Goal: Transaction & Acquisition: Purchase product/service

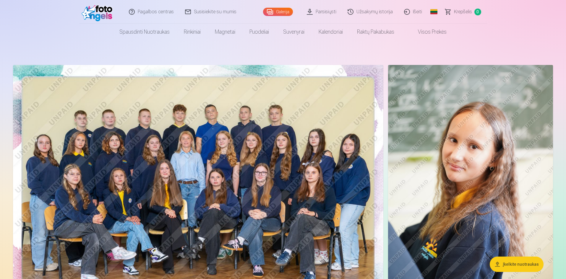
click at [550, 35] on nav "Spausdinti nuotraukas Aukštos kokybės spausdintos nuotraukos 210 gsm popierius,…" at bounding box center [283, 32] width 566 height 17
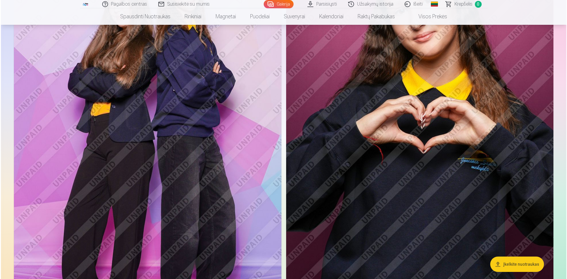
scroll to position [2392, 0]
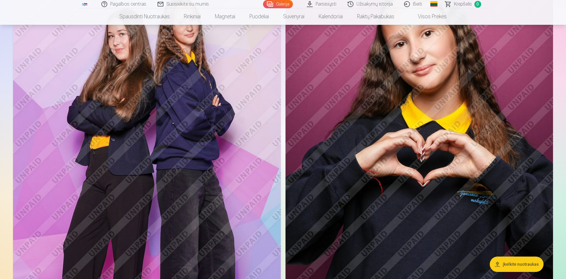
click at [243, 184] on img at bounding box center [147, 171] width 268 height 401
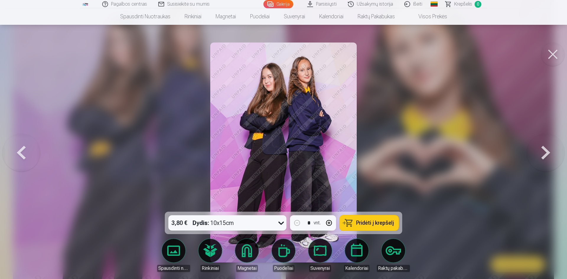
click at [280, 220] on icon at bounding box center [280, 222] width 9 height 9
click at [98, 159] on div at bounding box center [283, 139] width 567 height 279
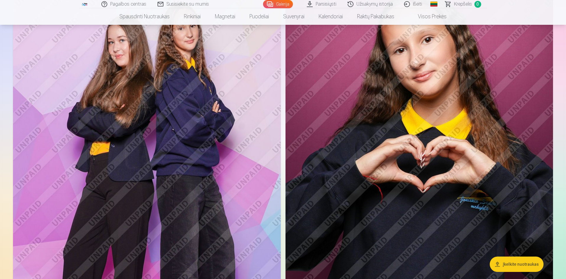
click at [211, 191] on img at bounding box center [147, 178] width 268 height 401
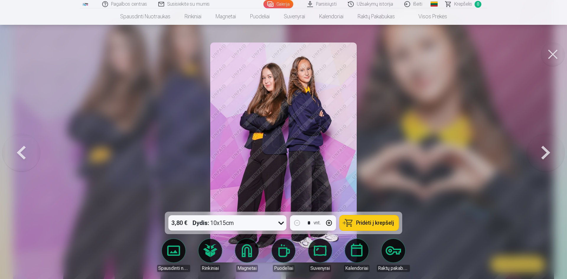
click at [370, 223] on span "Pridėti į krepšelį" at bounding box center [375, 222] width 38 height 5
click at [51, 73] on div at bounding box center [283, 139] width 567 height 279
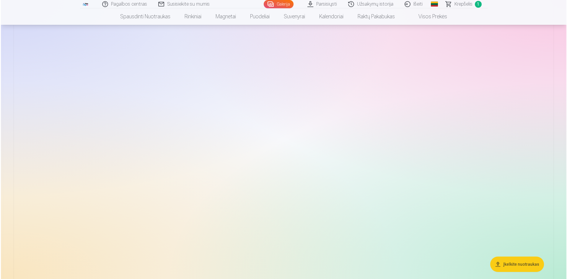
scroll to position [608, 0]
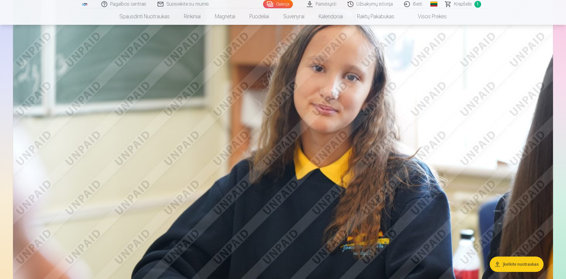
click at [276, 113] on img at bounding box center [283, 159] width 540 height 360
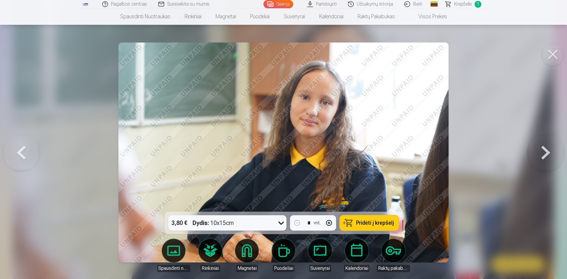
click at [554, 52] on button at bounding box center [553, 55] width 24 height 24
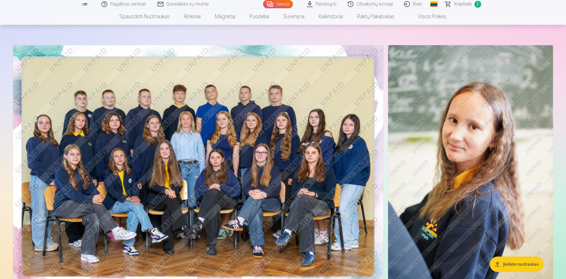
scroll to position [16, 0]
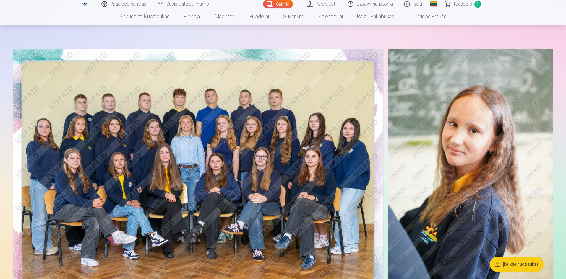
click at [246, 115] on img at bounding box center [198, 172] width 370 height 247
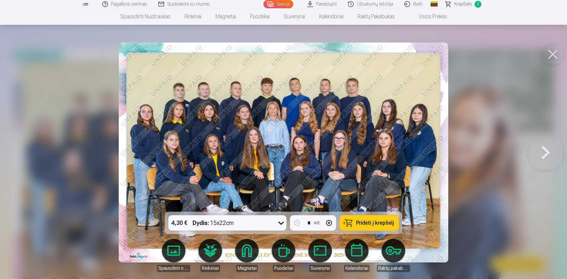
click at [548, 54] on button at bounding box center [553, 55] width 24 height 24
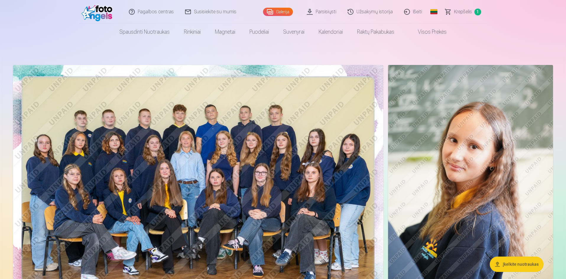
click at [252, 145] on img at bounding box center [198, 188] width 370 height 247
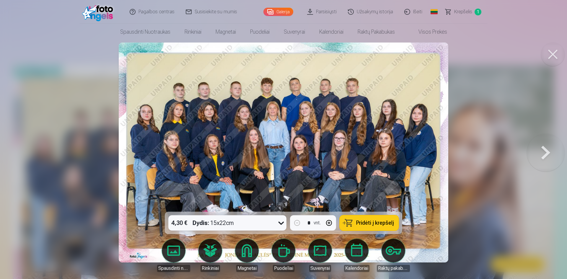
click at [253, 224] on div "4,30 € Dydis : 15x22cm" at bounding box center [221, 222] width 107 height 15
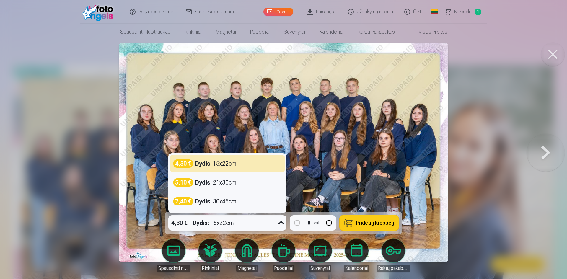
click at [96, 202] on div at bounding box center [283, 139] width 567 height 279
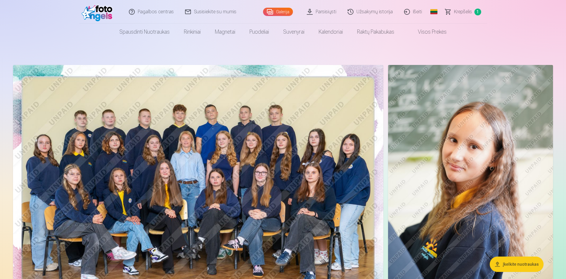
click at [199, 204] on img at bounding box center [198, 188] width 370 height 247
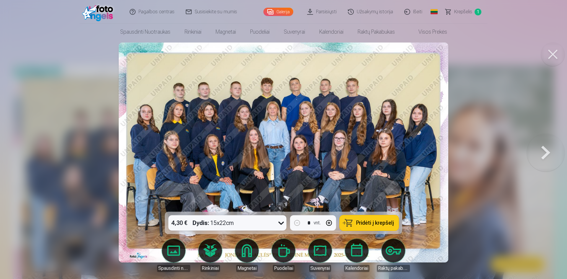
click at [363, 221] on span "Pridėti į krepšelį" at bounding box center [375, 222] width 38 height 5
click at [1, 143] on div at bounding box center [283, 139] width 567 height 279
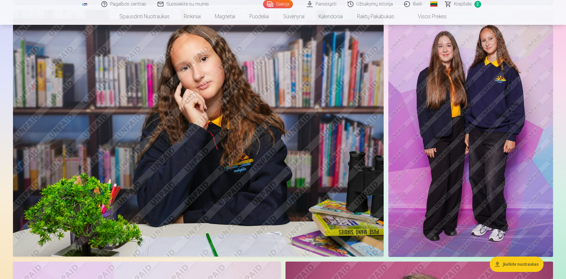
scroll to position [2097, 0]
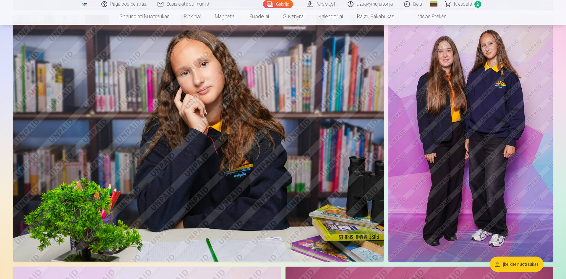
click at [129, 175] on img at bounding box center [198, 138] width 370 height 247
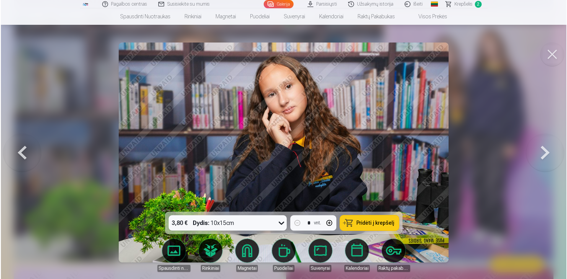
scroll to position [2101, 0]
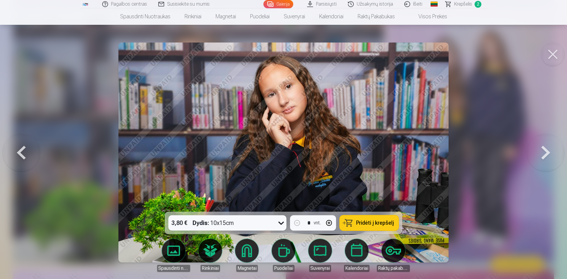
click at [50, 58] on div at bounding box center [283, 139] width 567 height 279
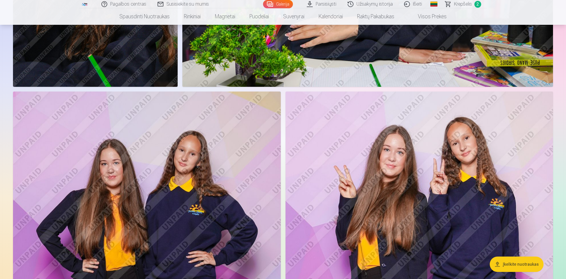
scroll to position [1595, 0]
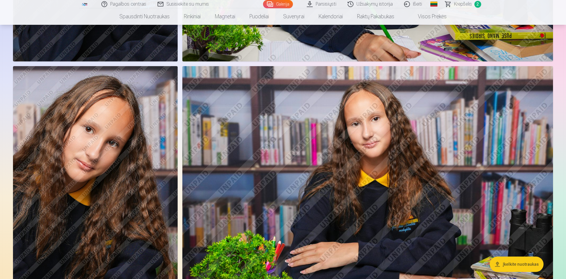
click at [318, 165] on img at bounding box center [367, 189] width 370 height 247
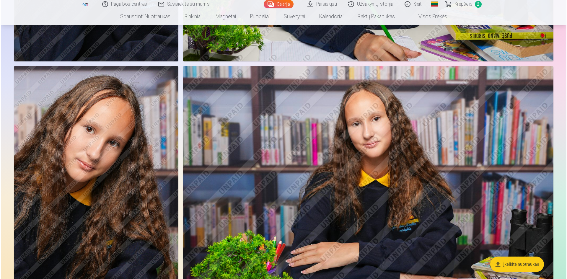
scroll to position [1391, 0]
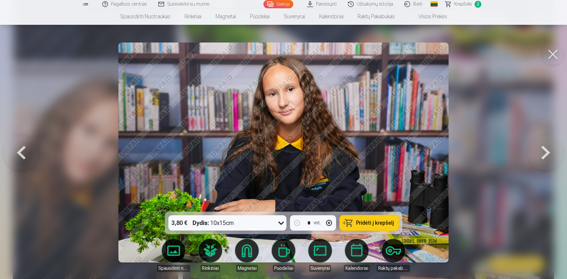
click at [36, 75] on div at bounding box center [283, 139] width 567 height 279
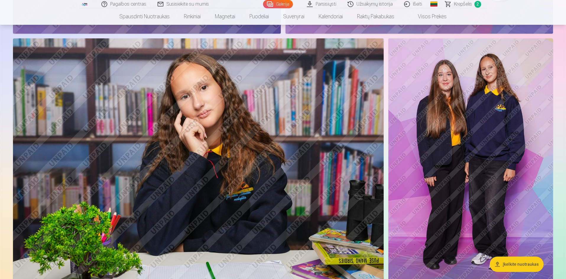
scroll to position [2067, 0]
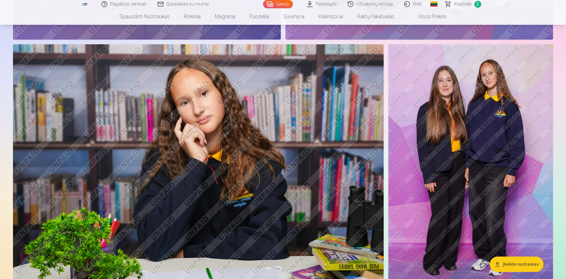
click at [280, 186] on img at bounding box center [198, 167] width 370 height 247
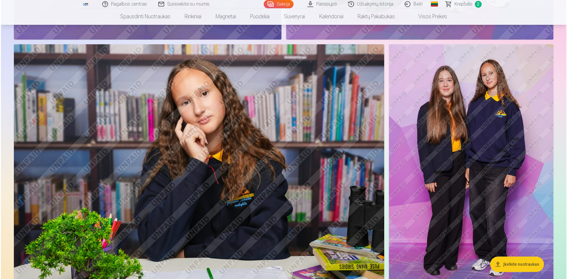
scroll to position [2072, 0]
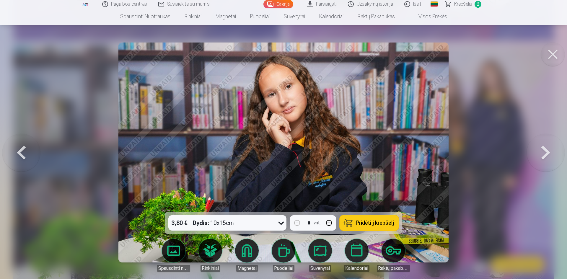
click at [318, 257] on link "Suvenyrai" at bounding box center [320, 255] width 33 height 33
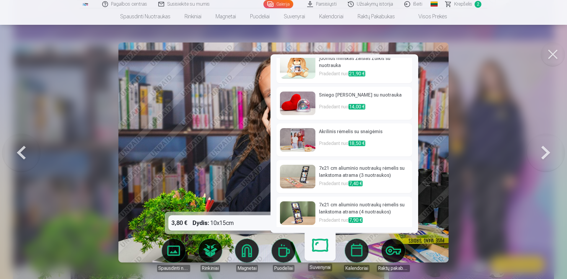
scroll to position [159, 0]
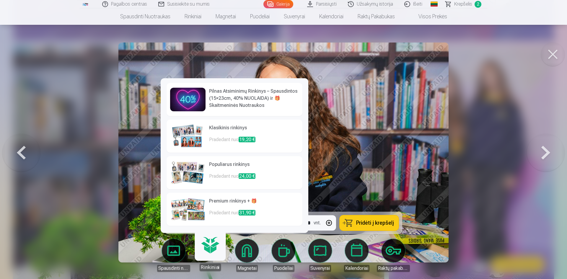
click at [183, 139] on img at bounding box center [187, 136] width 35 height 24
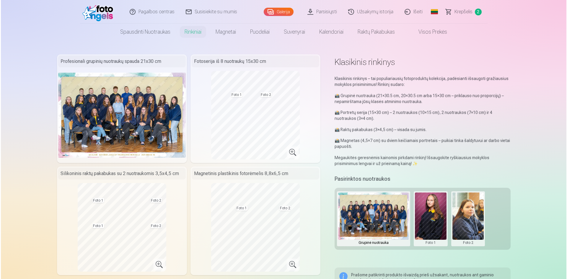
scroll to position [2039, 0]
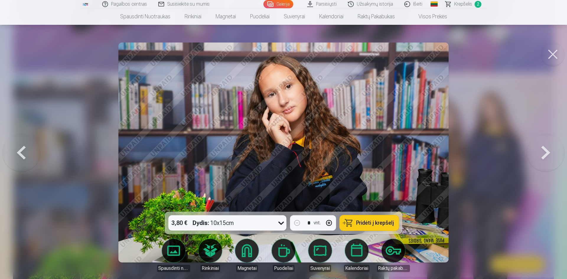
click at [85, 98] on div at bounding box center [283, 139] width 567 height 279
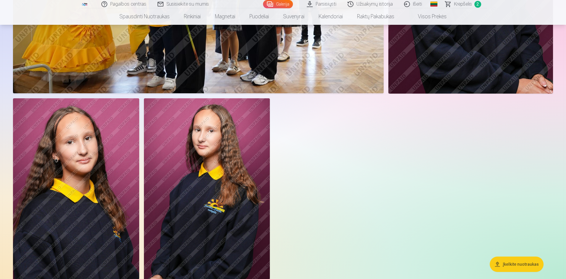
scroll to position [2921, 0]
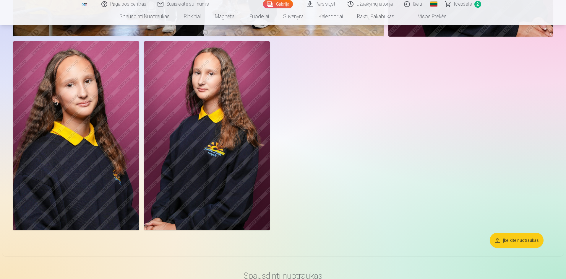
click at [210, 184] on img at bounding box center [207, 135] width 126 height 189
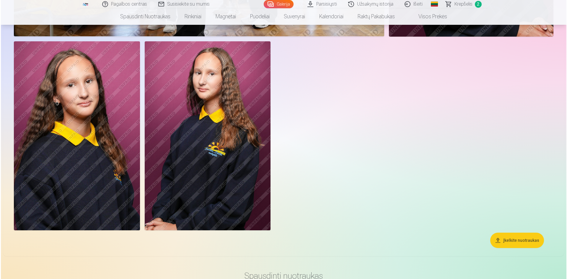
scroll to position [2987, 0]
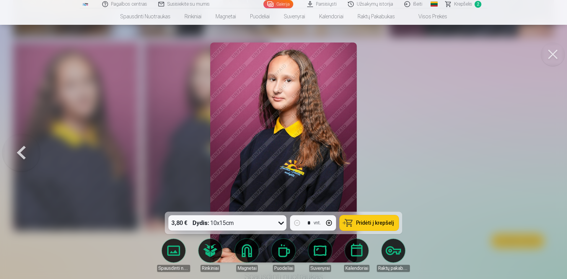
click at [134, 136] on div at bounding box center [283, 139] width 567 height 279
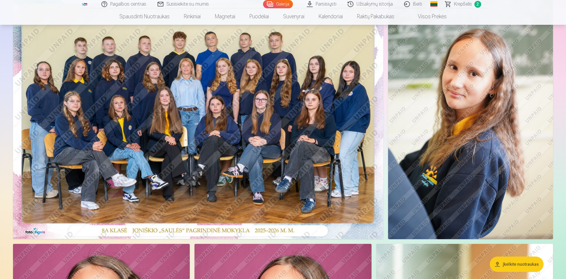
scroll to position [56, 0]
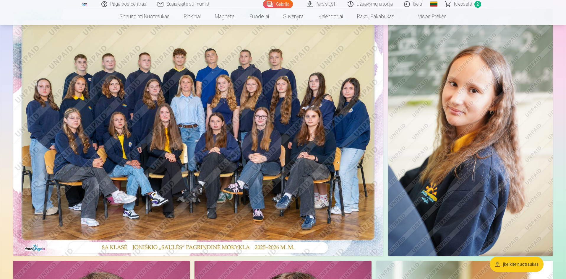
click at [465, 171] on img at bounding box center [470, 132] width 165 height 247
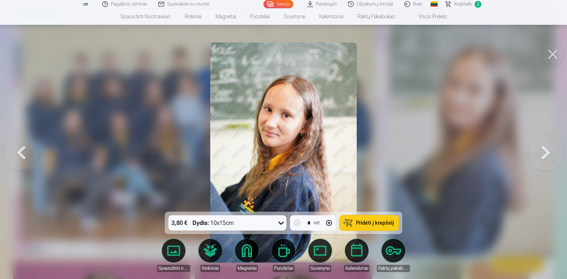
click at [377, 220] on span "Pridėti į krepšelį" at bounding box center [375, 222] width 38 height 5
click at [72, 72] on div at bounding box center [283, 139] width 567 height 279
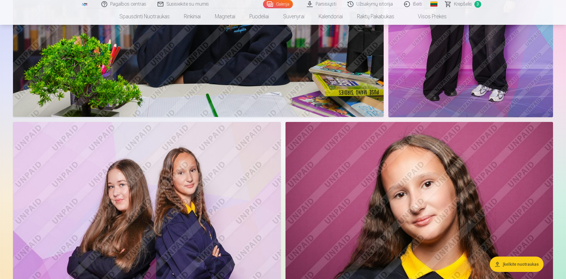
scroll to position [2330, 0]
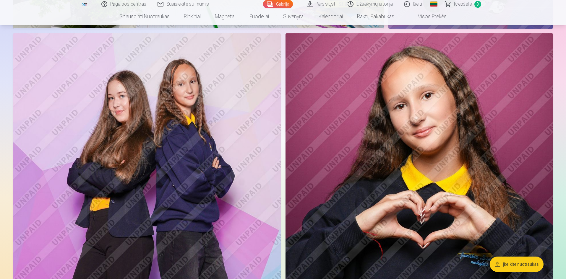
click at [248, 149] on img at bounding box center [147, 233] width 268 height 401
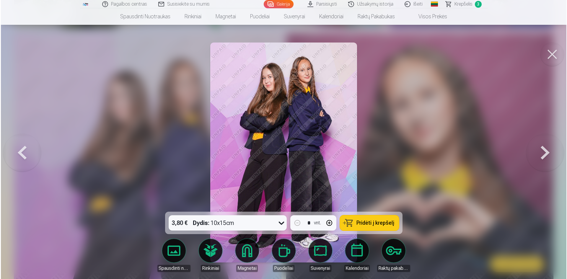
scroll to position [2336, 0]
click at [129, 121] on div at bounding box center [283, 139] width 567 height 279
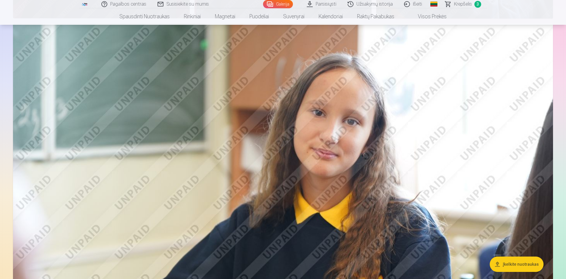
scroll to position [558, 0]
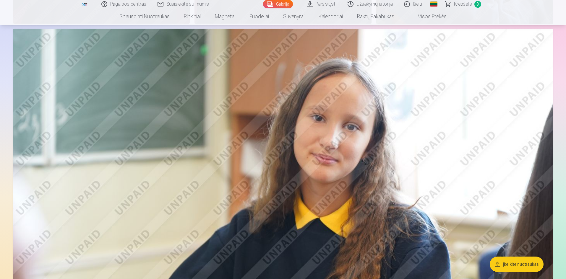
click at [462, 4] on span "Krepšelis" at bounding box center [463, 4] width 18 height 7
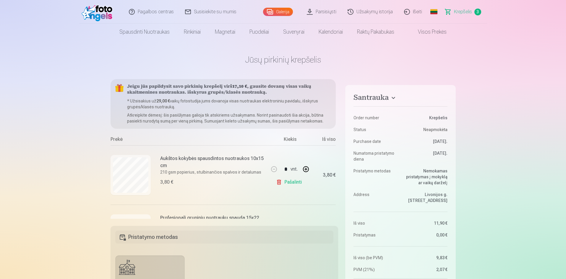
click at [229, 213] on div "Profesionali grupinių nuotraukų spauda 15x22 cm Ryškios spalvos ir detalės ant …" at bounding box center [188, 234] width 157 height 59
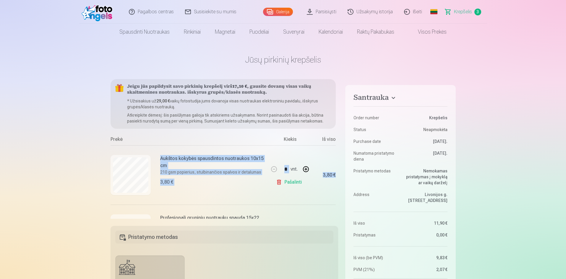
scroll to position [0, 14]
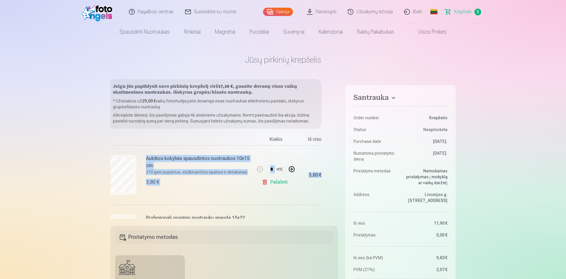
drag, startPoint x: 338, startPoint y: 143, endPoint x: 338, endPoint y: 147, distance: 4.4
click at [338, 147] on div "Jeigu jūs papildysit savo pirkinių krepšelį virš 17,10 € , gausite dovanų visas…" at bounding box center [224, 149] width 228 height 140
click at [330, 173] on div "Jeigu jūs papildysit savo pirkinių krepšelį virš 17,10 € , gausite dovanų visas…" at bounding box center [224, 149] width 228 height 140
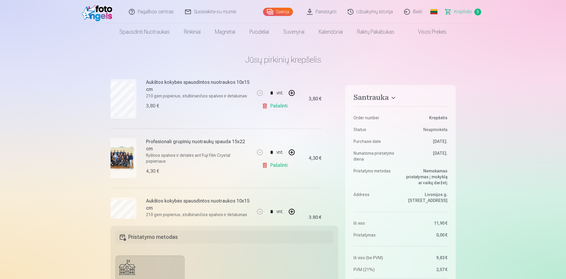
scroll to position [78, 14]
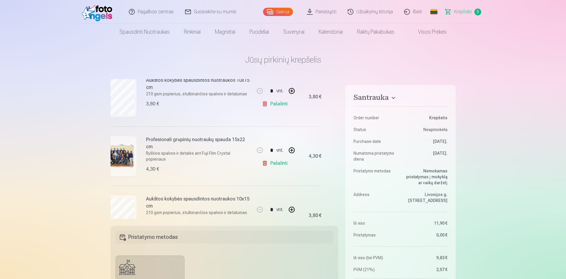
drag, startPoint x: 178, startPoint y: 220, endPoint x: 167, endPoint y: 220, distance: 11.5
click at [167, 220] on div "Santrauka Order number Krepšelis Status Neapmokėta Purchase date [DATE]. Numato…" at bounding box center [282, 280] width 345 height 402
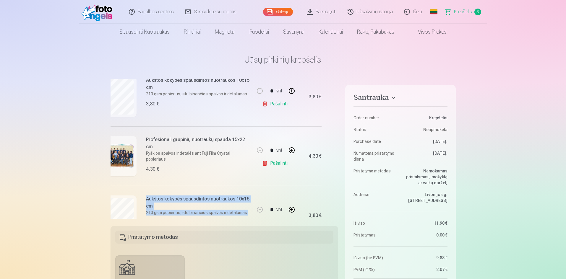
drag, startPoint x: 167, startPoint y: 217, endPoint x: 141, endPoint y: 220, distance: 26.4
click at [141, 220] on div "Santrauka Order number Krepšelis Status Neapmokėta Purchase date [DATE]. Numato…" at bounding box center [282, 280] width 345 height 402
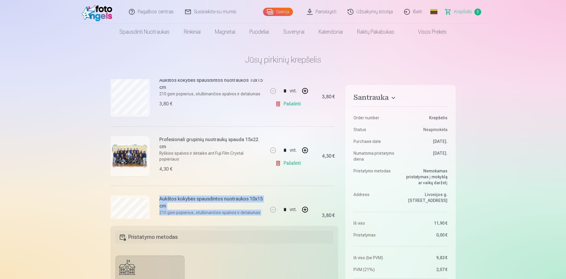
scroll to position [78, 0]
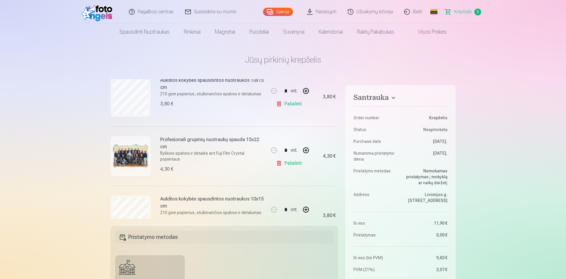
click at [144, 187] on div "Aukštos kokybės spausdintos nuotraukos 10x15 cm 210 gsm popierius, stulbinančio…" at bounding box center [188, 215] width 157 height 59
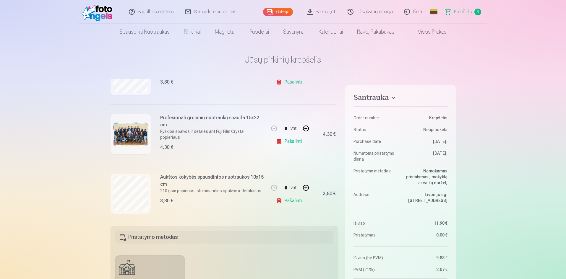
scroll to position [106, 0]
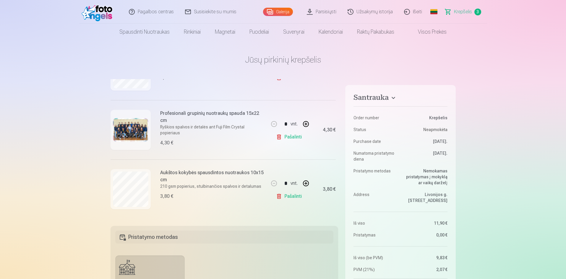
click at [289, 12] on link "Galerija" at bounding box center [278, 12] width 30 height 8
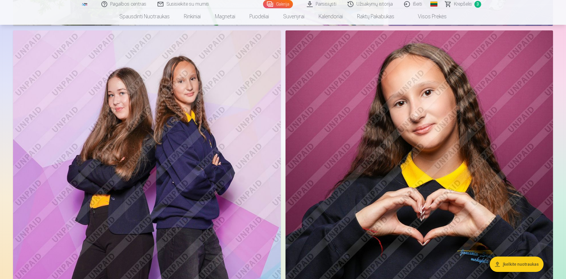
click at [359, 147] on img at bounding box center [418, 230] width 267 height 401
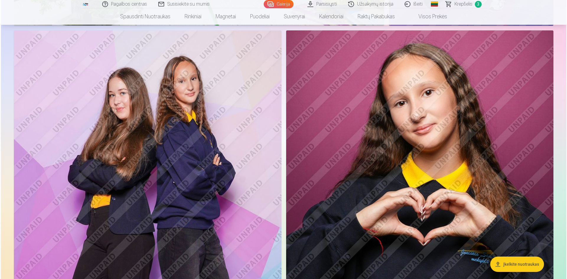
scroll to position [2339, 0]
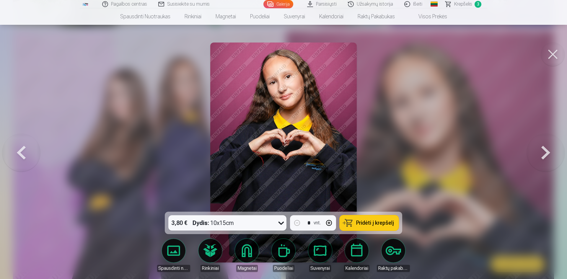
click at [385, 225] on span "Pridėti į krepšelį" at bounding box center [375, 222] width 38 height 5
click at [456, 1] on span "Krepšelis" at bounding box center [463, 4] width 18 height 7
